Goal: Find specific fact: Find specific fact

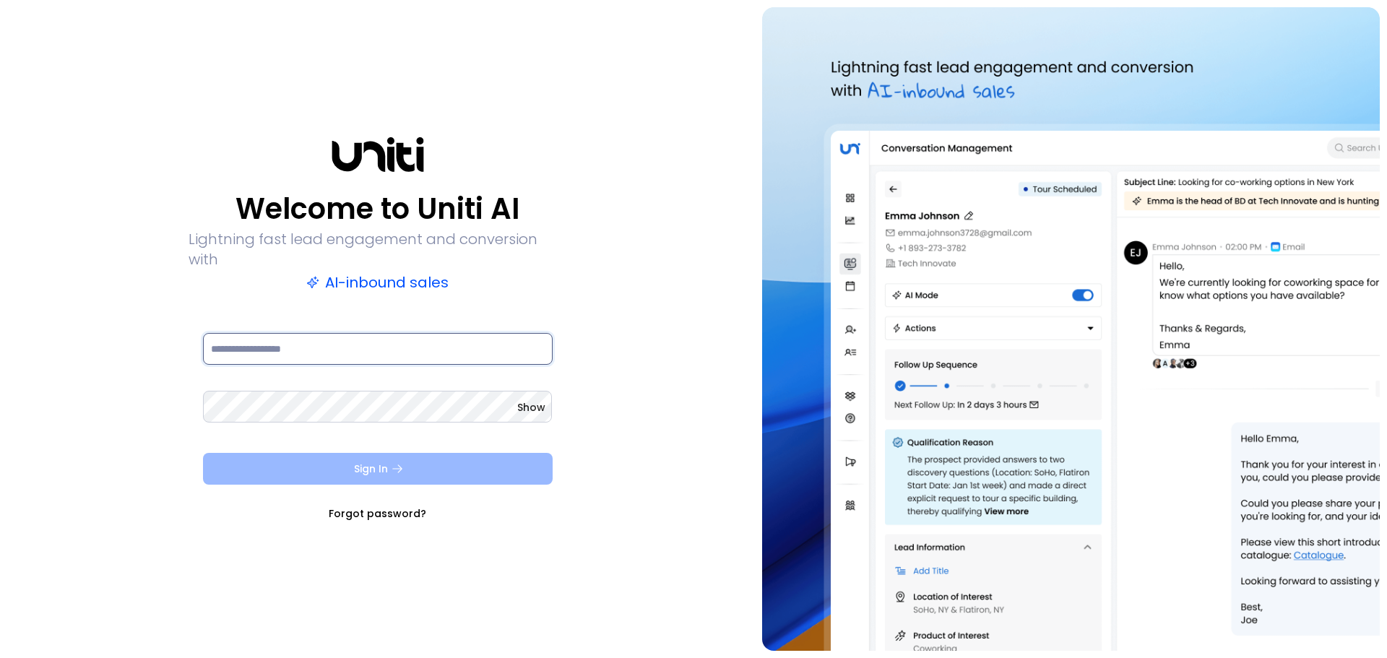
type input "**********"
click at [388, 453] on button "Sign In" at bounding box center [378, 469] width 350 height 32
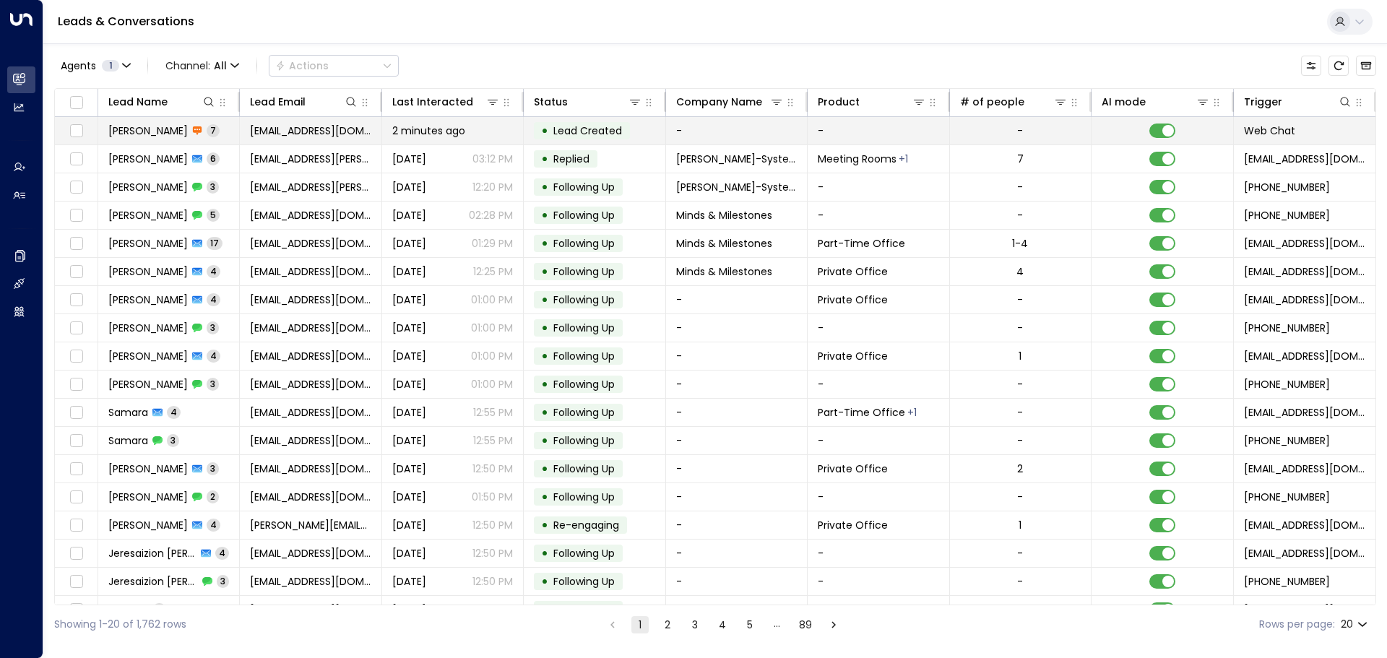
click at [329, 124] on span "[EMAIL_ADDRESS][DOMAIN_NAME]" at bounding box center [310, 131] width 121 height 14
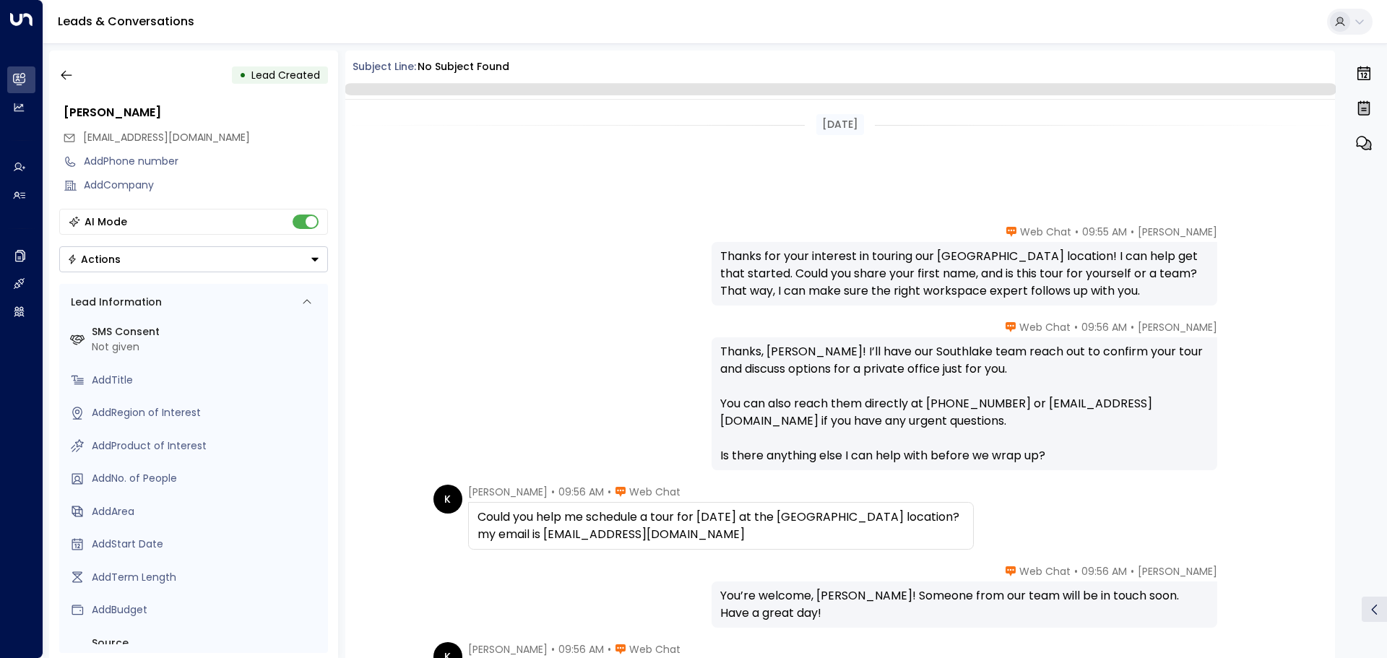
scroll to position [238, 0]
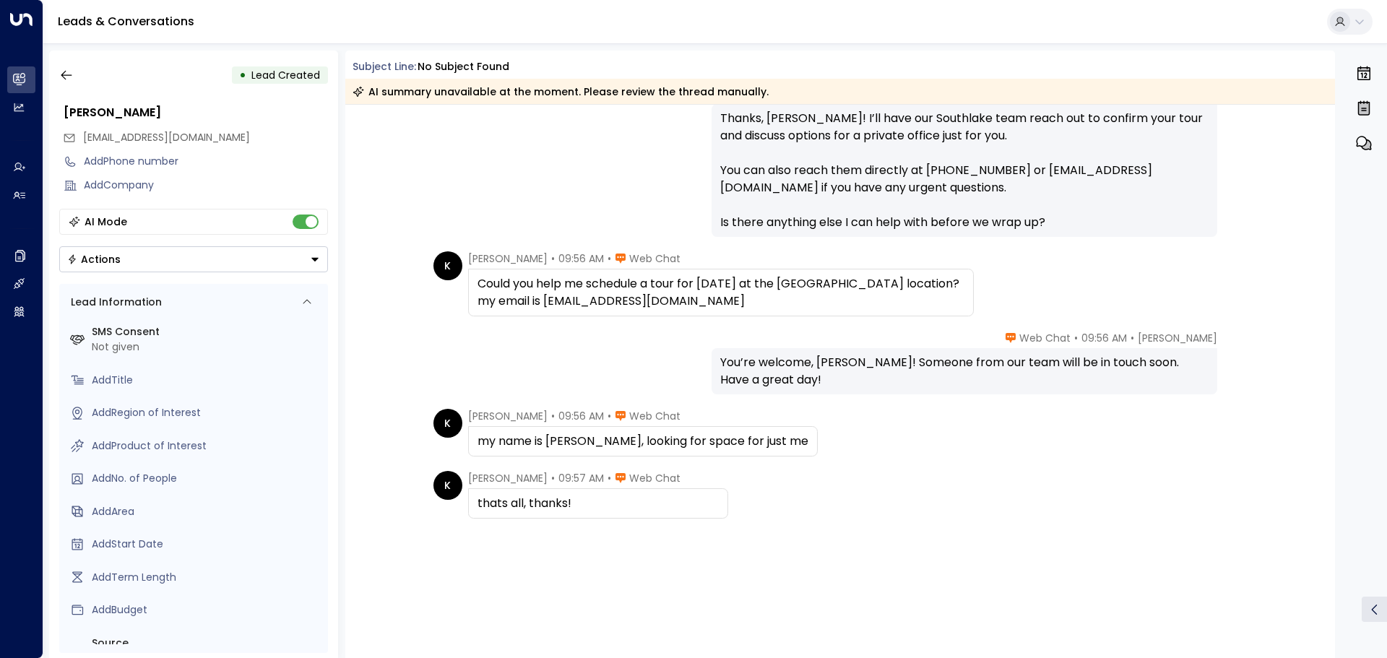
click at [191, 139] on span "[EMAIL_ADDRESS][DOMAIN_NAME]" at bounding box center [166, 137] width 167 height 14
copy div "[EMAIL_ADDRESS][DOMAIN_NAME]"
